Goal: Find specific page/section: Find specific page/section

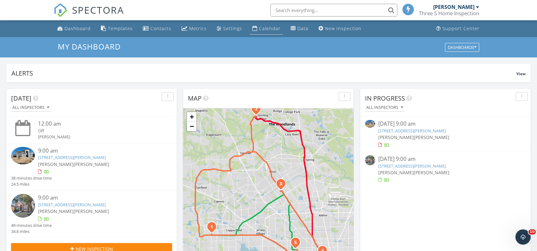
click at [272, 28] on div "Calendar" at bounding box center [270, 28] width 22 height 6
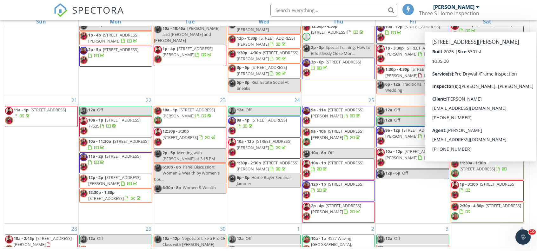
scroll to position [64, 0]
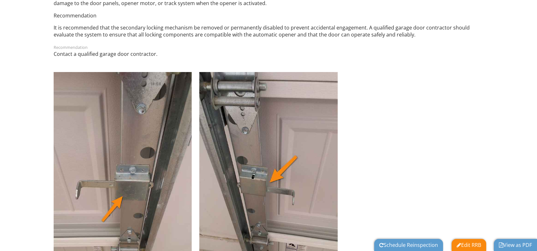
scroll to position [9100, 0]
